Goal: Check status

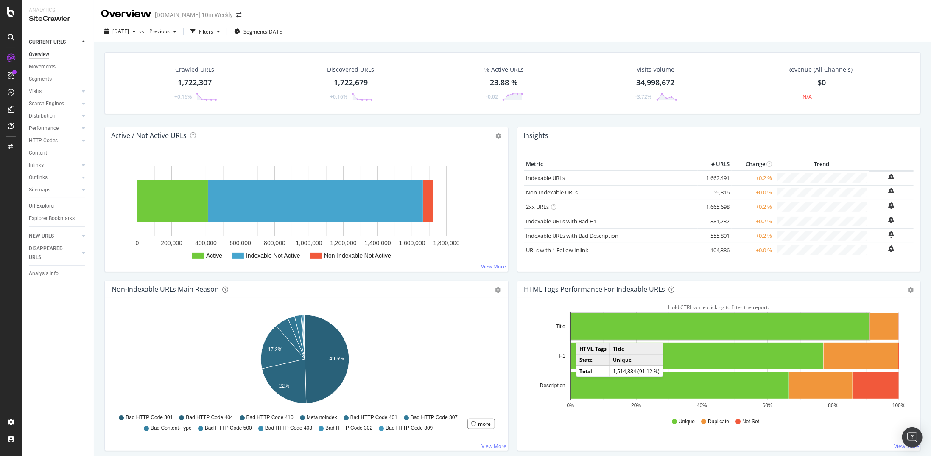
click at [821, 4] on div "Overview [DOMAIN_NAME] 10m Weekly" at bounding box center [512, 10] width 837 height 21
